Goal: Task Accomplishment & Management: Manage account settings

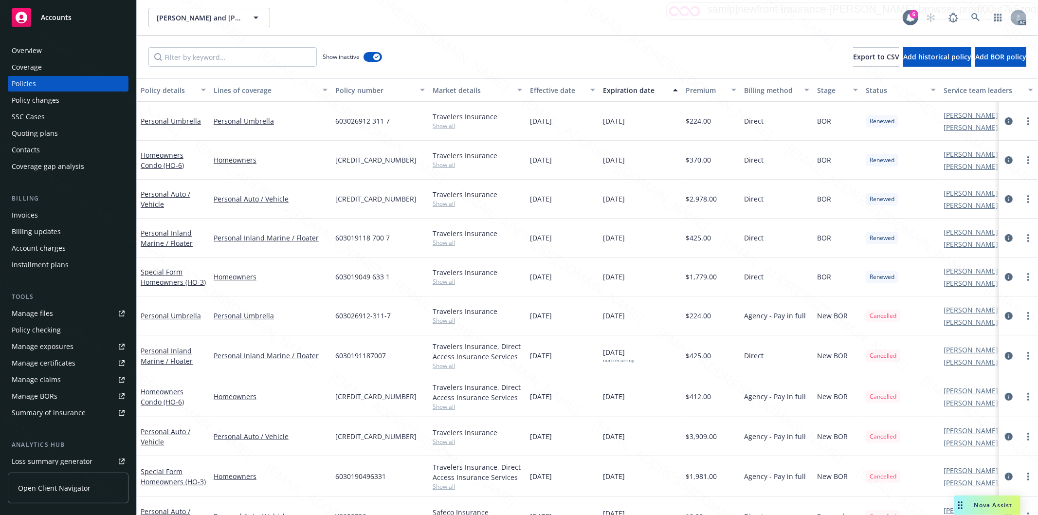
click at [841, 16] on div "[PERSON_NAME] and [PERSON_NAME] [PERSON_NAME] and [PERSON_NAME]" at bounding box center [525, 17] width 754 height 19
click at [972, 12] on link at bounding box center [975, 17] width 19 height 19
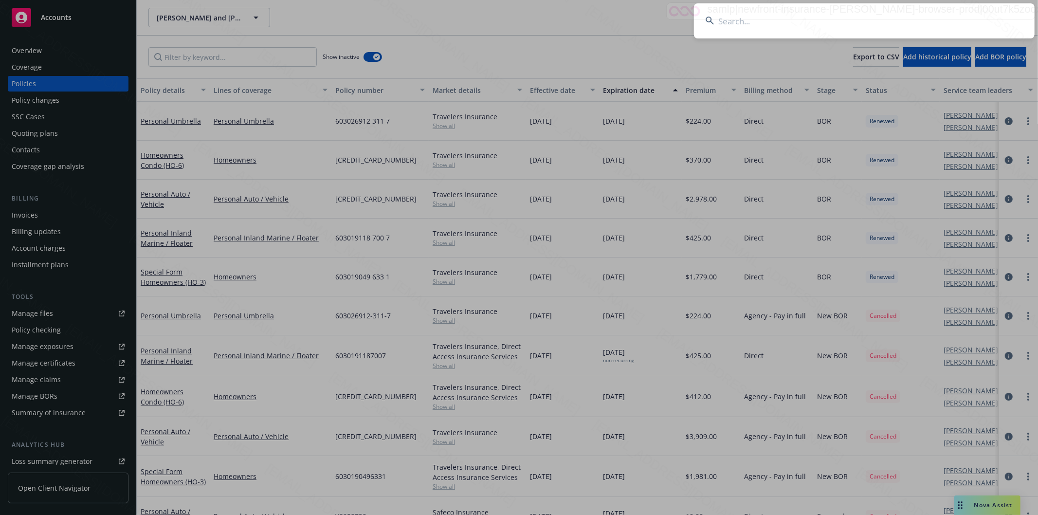
click at [973, 15] on input at bounding box center [864, 20] width 341 height 35
type input "4401181174"
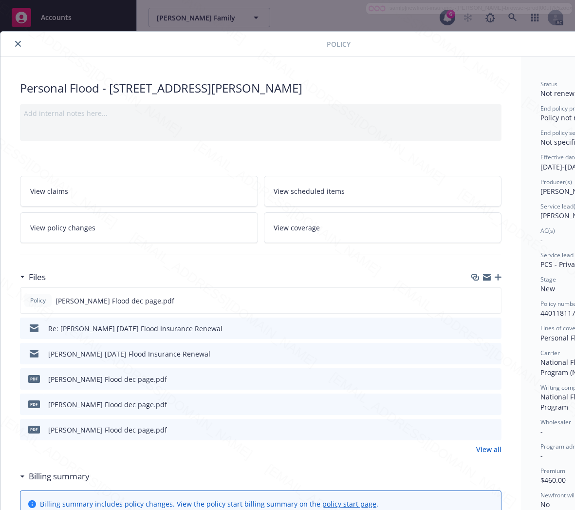
click at [49, 477] on h3 "Billing summary" at bounding box center [59, 476] width 61 height 13
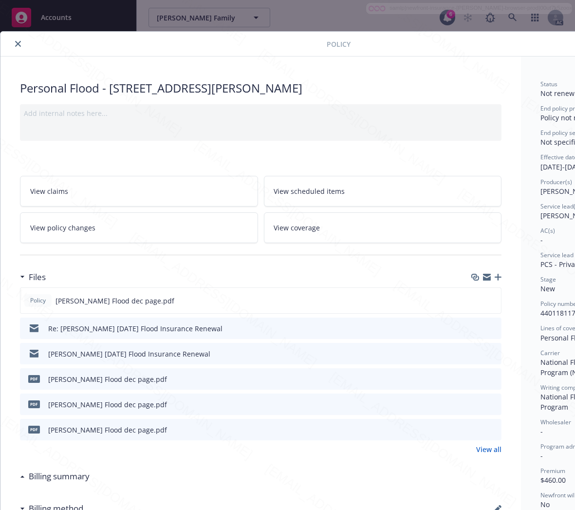
scroll to position [0, 103]
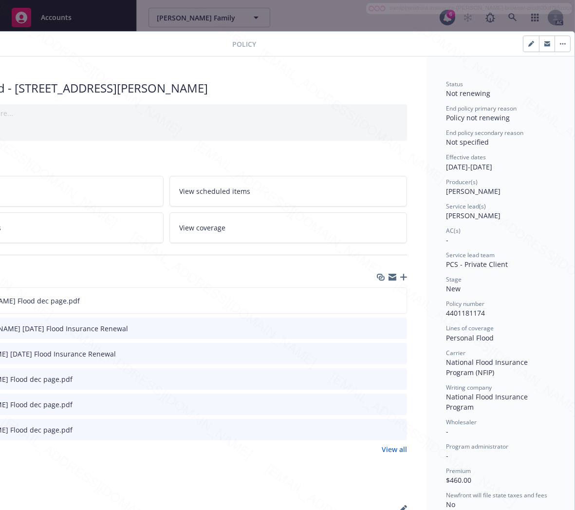
click at [454, 312] on span "4401181174" at bounding box center [465, 312] width 39 height 9
copy span "4401181174"
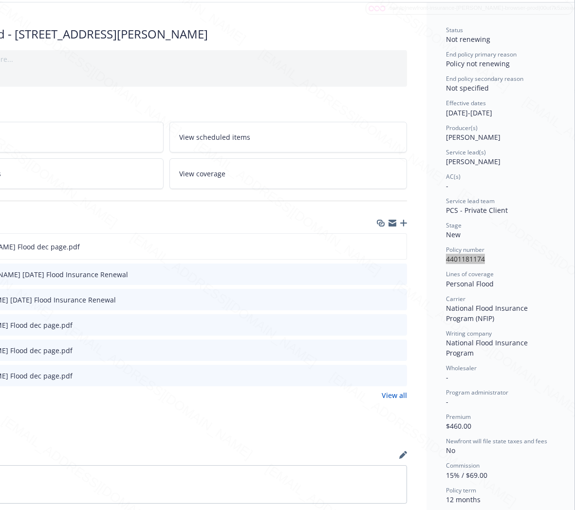
scroll to position [162, 103]
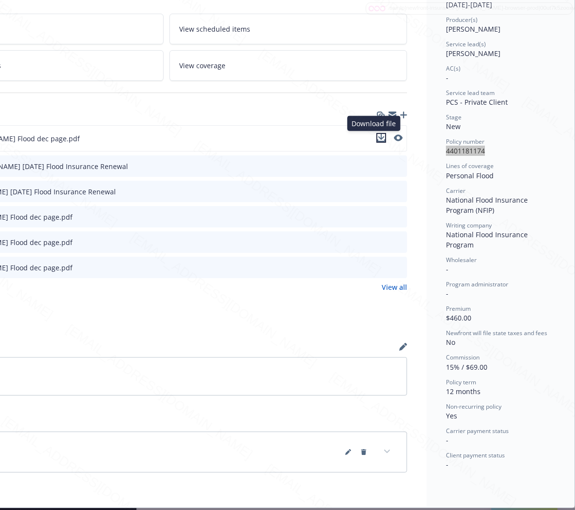
click at [377, 139] on icon "download file" at bounding box center [381, 138] width 8 height 8
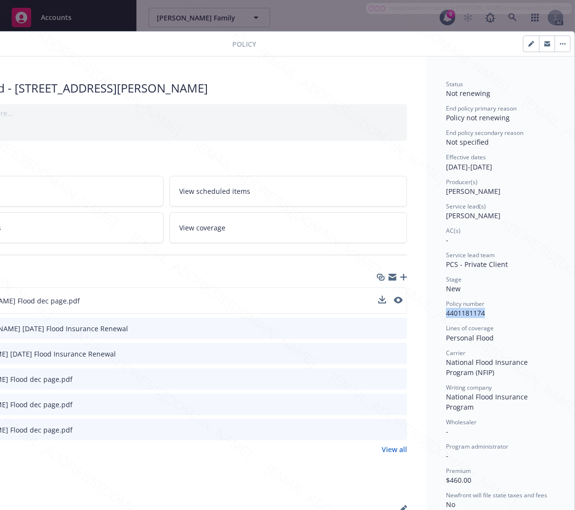
scroll to position [0, 0]
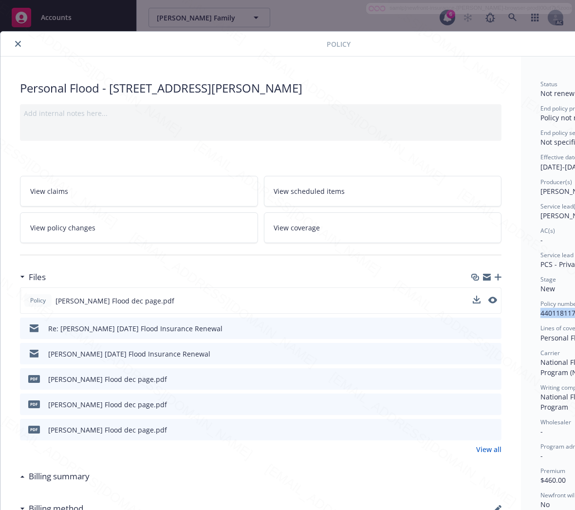
click at [16, 46] on icon "close" at bounding box center [18, 44] width 6 height 6
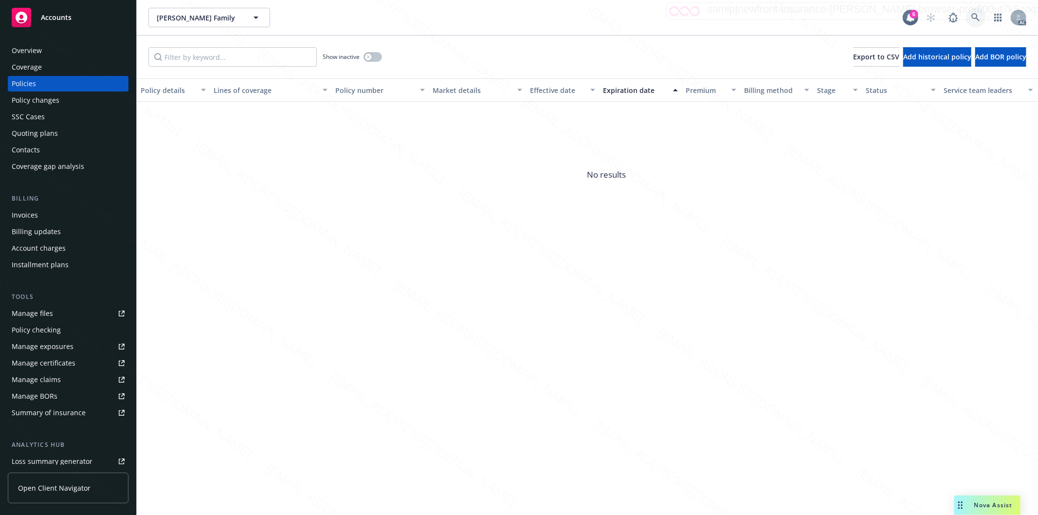
click at [972, 17] on icon at bounding box center [975, 17] width 8 height 8
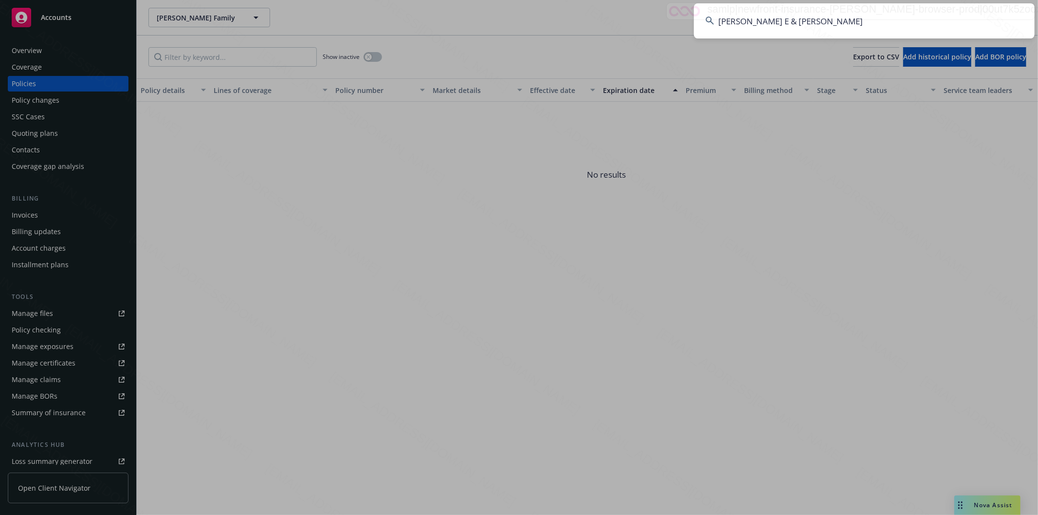
type input "[PERSON_NAME] E & [PERSON_NAME]"
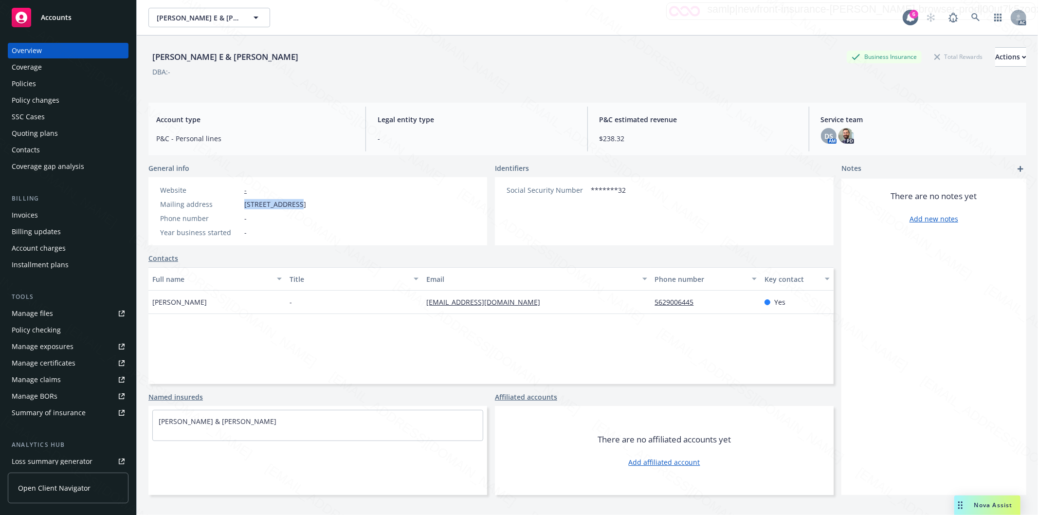
drag, startPoint x: 245, startPoint y: 204, endPoint x: 295, endPoint y: 200, distance: 50.4
click at [295, 200] on span "[STREET_ADDRESS]" at bounding box center [275, 204] width 62 height 10
copy span "[STREET_ADDRESS]"
click at [22, 83] on div "Policies" at bounding box center [24, 84] width 24 height 16
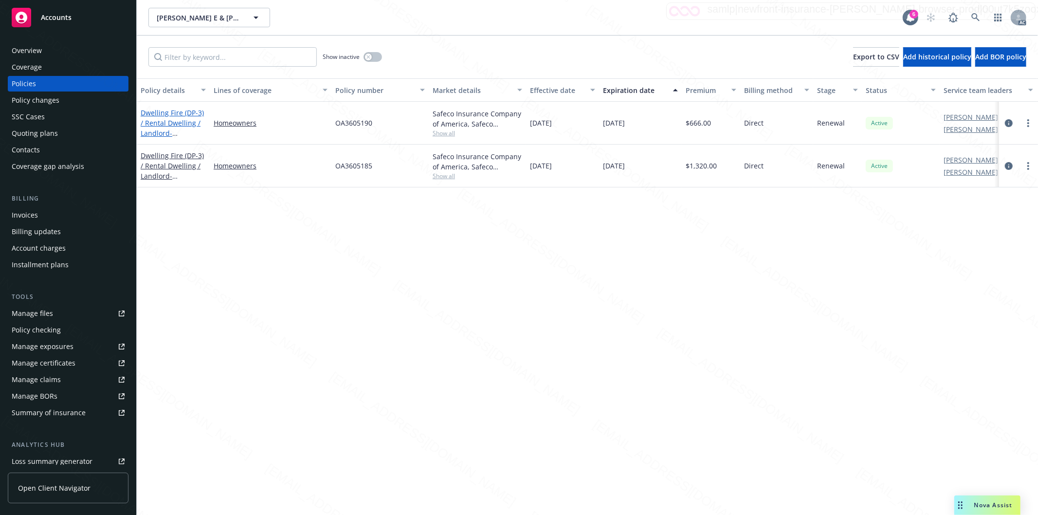
click at [164, 112] on link "Dwelling Fire (DP-3) / Rental Dwelling / Landlord - 4035 [STREET_ADDRESS]" at bounding box center [172, 128] width 63 height 40
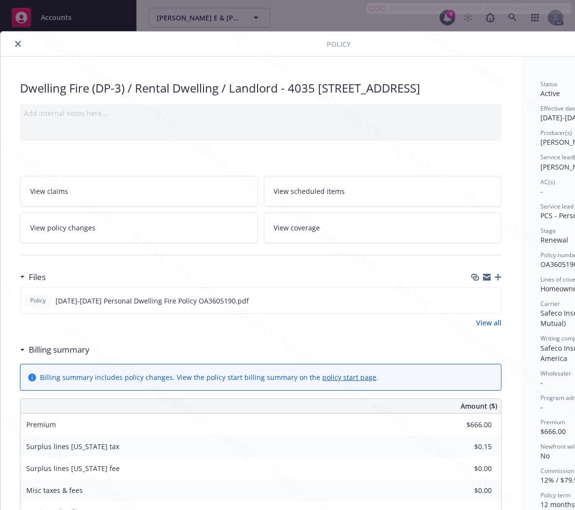
click at [72, 356] on h3 "Billing summary" at bounding box center [59, 349] width 61 height 13
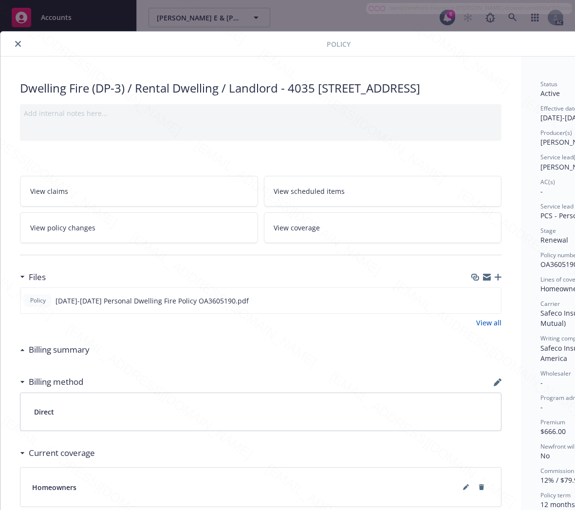
scroll to position [0, 103]
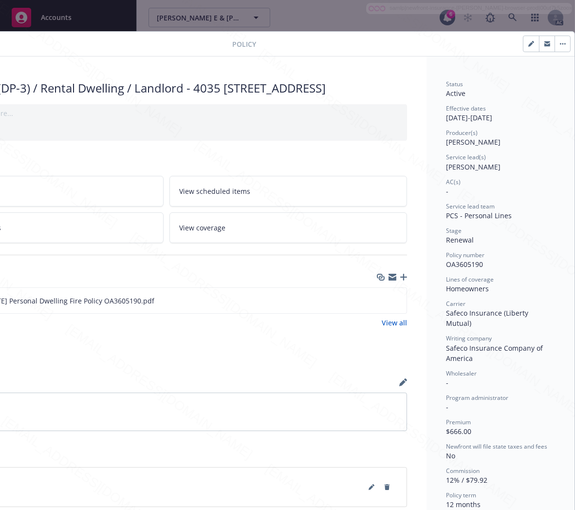
click at [455, 263] on span "OA3605190" at bounding box center [464, 263] width 37 height 9
copy span "OA3605190"
click at [377, 304] on icon "download file" at bounding box center [381, 300] width 8 height 8
click at [554, 40] on button "button" at bounding box center [562, 44] width 16 height 16
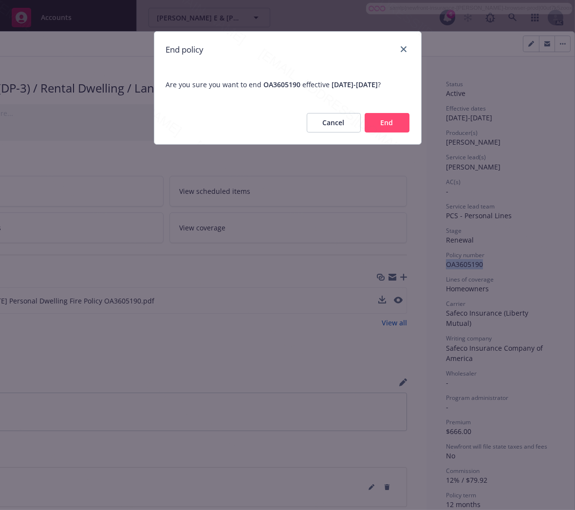
click at [376, 127] on button "End" at bounding box center [387, 122] width 45 height 19
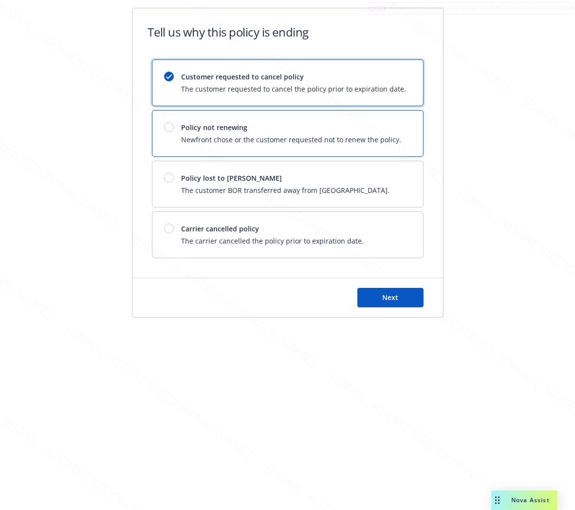
click at [376, 127] on span "Policy not renewing" at bounding box center [292, 127] width 220 height 10
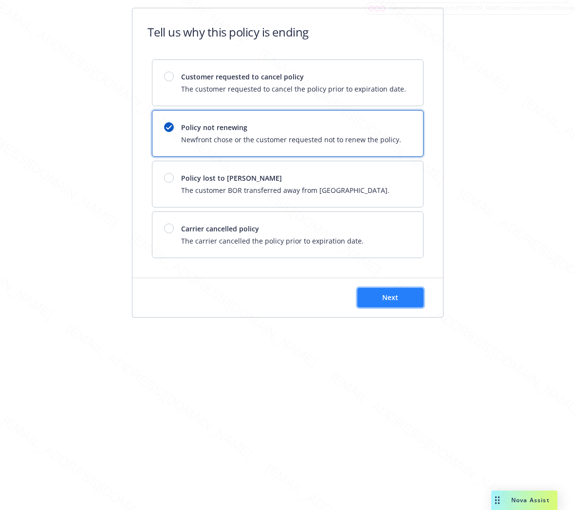
click at [406, 299] on button "Next" at bounding box center [390, 297] width 66 height 19
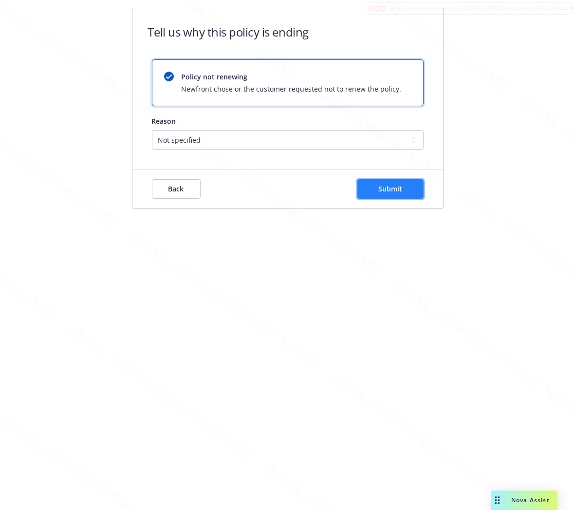
click at [367, 191] on button "Submit" at bounding box center [390, 188] width 66 height 19
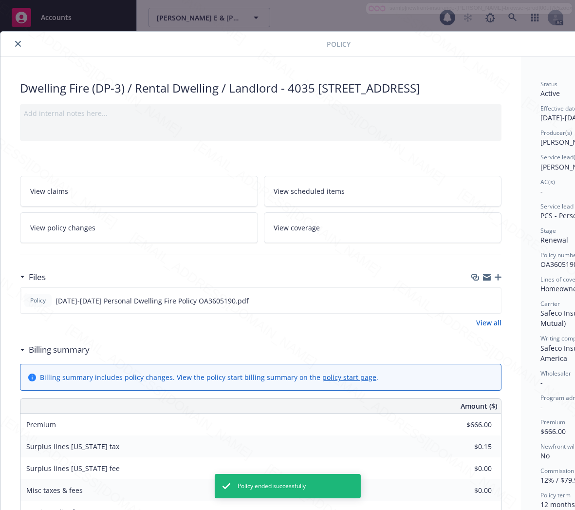
scroll to position [29, 0]
